Goal: Transaction & Acquisition: Subscribe to service/newsletter

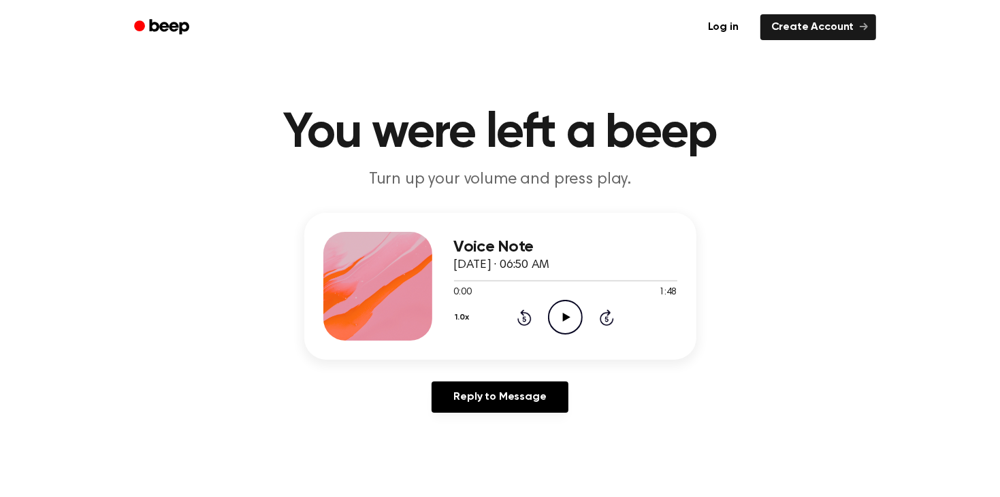
click at [561, 327] on icon "Play Audio" at bounding box center [565, 317] width 35 height 35
click at [561, 327] on icon "Pause Audio" at bounding box center [565, 317] width 35 height 35
click at [570, 326] on icon "Play Audio" at bounding box center [565, 317] width 35 height 35
click at [521, 317] on icon "Rewind 5 seconds" at bounding box center [524, 318] width 15 height 18
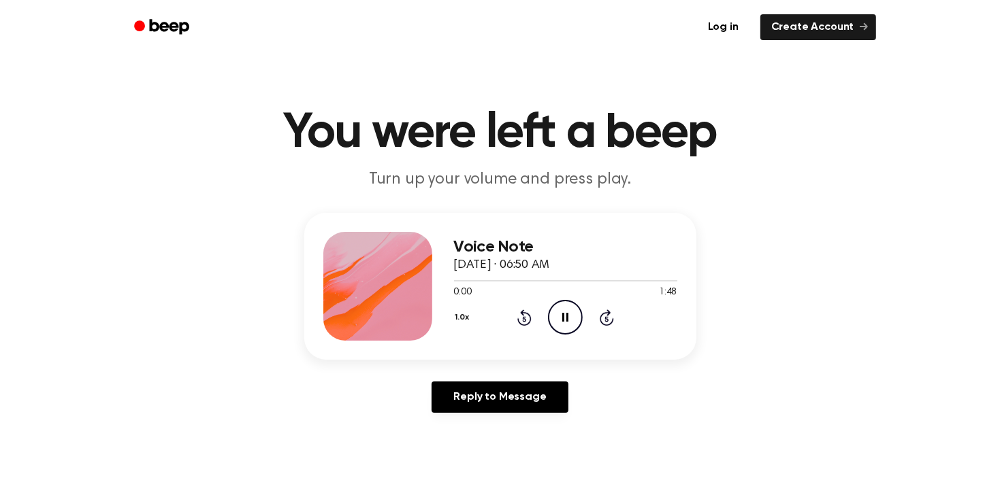
click at [519, 314] on icon "Rewind 5 seconds" at bounding box center [524, 318] width 15 height 18
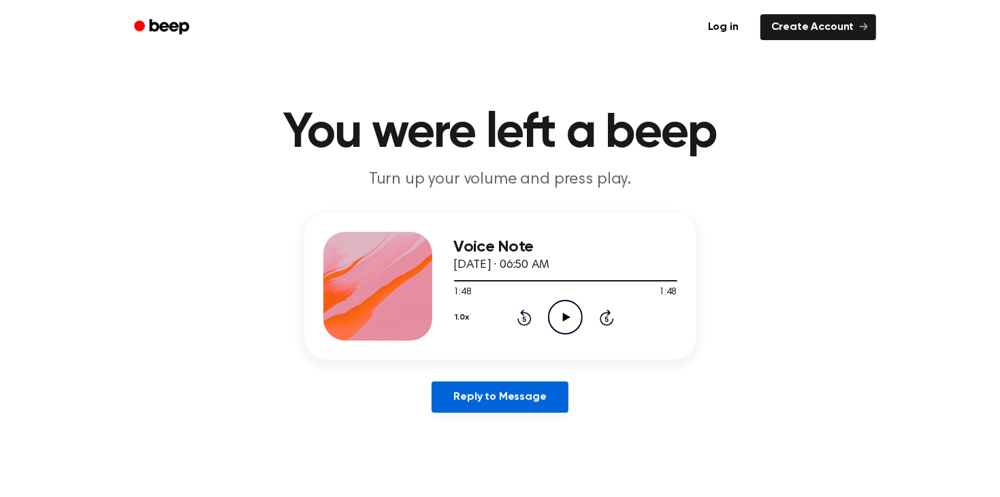
click at [524, 391] on link "Reply to Message" at bounding box center [499, 397] width 136 height 31
